Goal: Task Accomplishment & Management: Complete application form

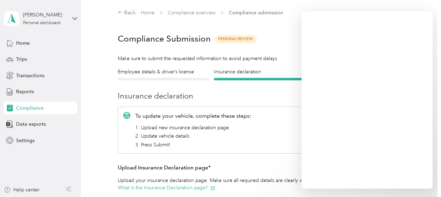
scroll to position [97, 0]
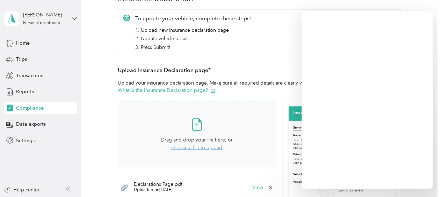
click at [192, 147] on span "choose a file to upload" at bounding box center [196, 148] width 51 height 6
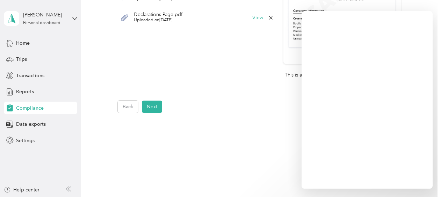
scroll to position [306, 0]
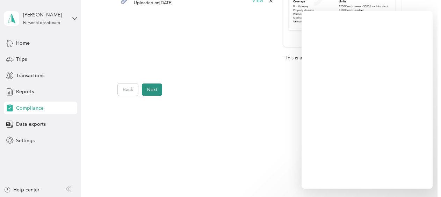
click at [152, 87] on button "Next" at bounding box center [152, 89] width 20 height 12
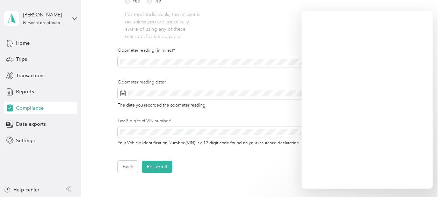
scroll to position [224, 0]
click at [227, 155] on form "Employee details & driver’s license License Insurance declaration Insurance Veh…" at bounding box center [259, 9] width 283 height 328
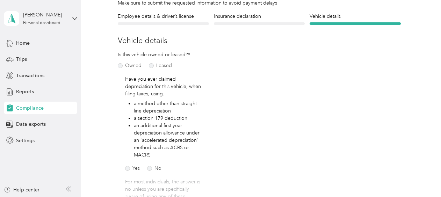
scroll to position [0, 0]
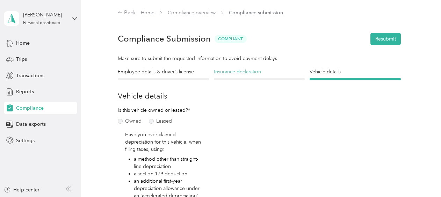
click at [243, 72] on h4 "Insurance declaration" at bounding box center [259, 71] width 91 height 7
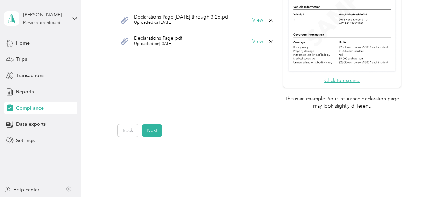
scroll to position [306, 0]
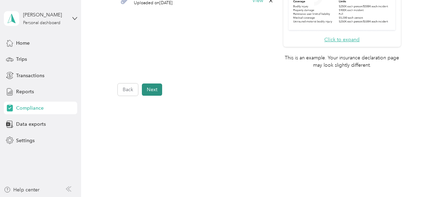
click at [150, 88] on button "Next" at bounding box center [152, 89] width 20 height 12
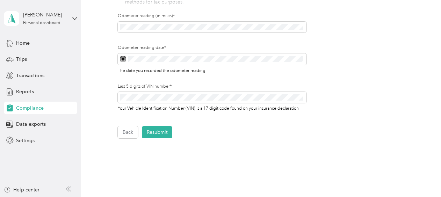
scroll to position [255, 0]
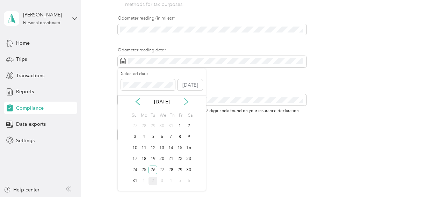
click at [185, 99] on icon at bounding box center [185, 102] width 3 height 6
click at [153, 128] on div "2" at bounding box center [152, 126] width 9 height 9
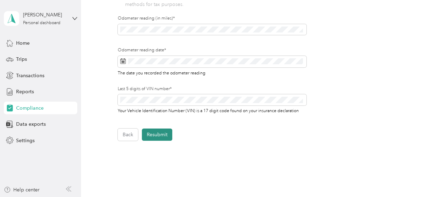
click at [159, 134] on button "Resubmit" at bounding box center [157, 135] width 30 height 12
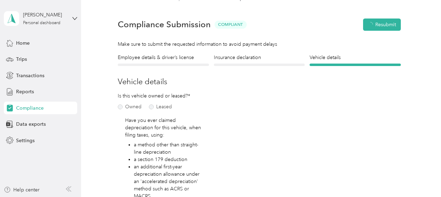
scroll to position [8, 0]
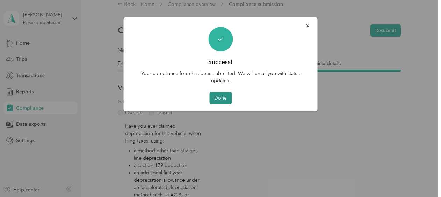
click at [224, 94] on button "Done" at bounding box center [220, 98] width 22 height 12
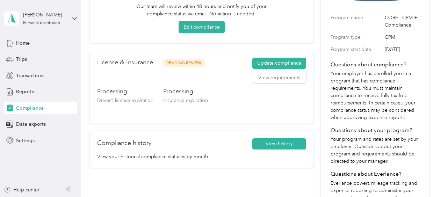
scroll to position [78, 0]
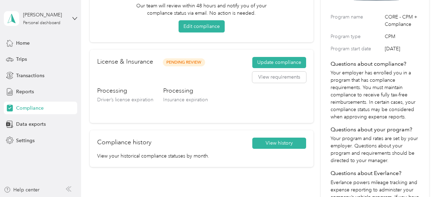
click at [267, 124] on div "Your compliance submission is processing. Our team will review within 48 hours …" at bounding box center [202, 99] width 224 height 284
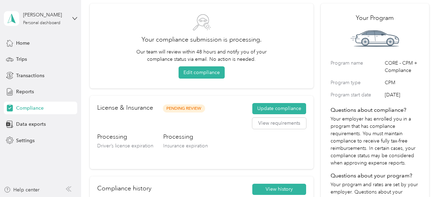
scroll to position [36, 0]
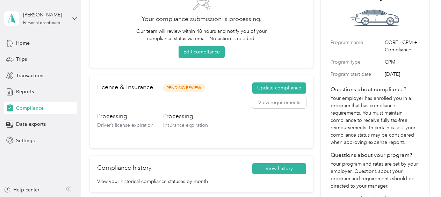
scroll to position [52, 0]
